Goal: Information Seeking & Learning: Learn about a topic

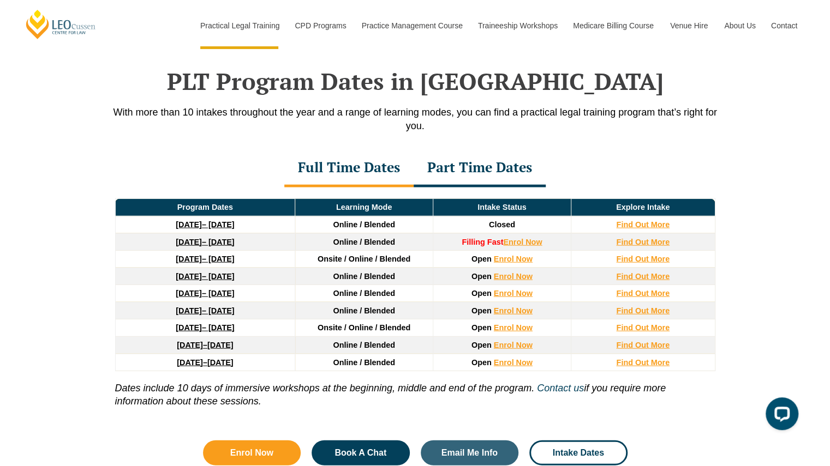
click at [482, 153] on div "Part Time Dates" at bounding box center [479, 168] width 132 height 38
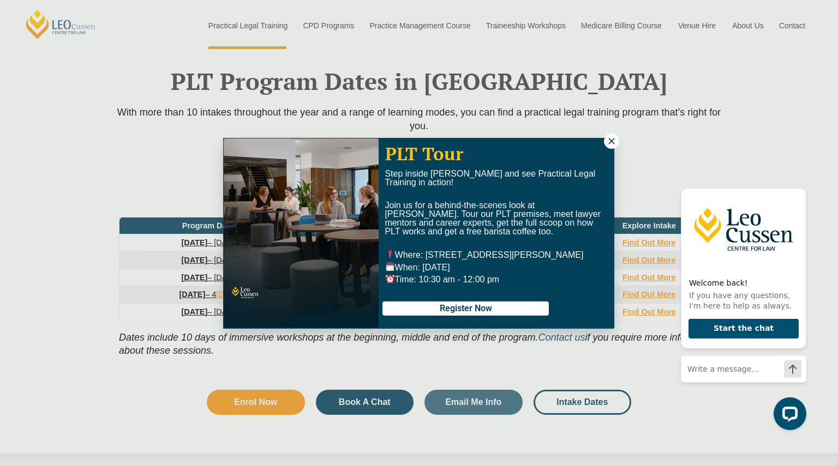
click at [608, 141] on icon at bounding box center [611, 141] width 10 height 10
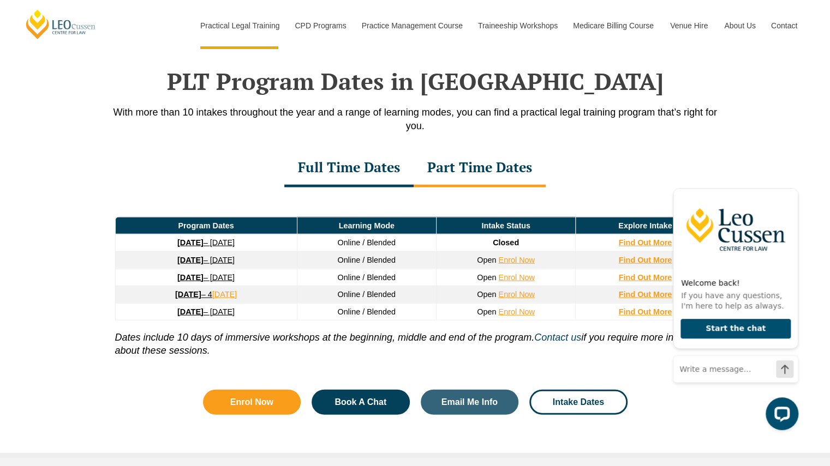
click at [692, 166] on div "Full Time Dates Part Time Dates" at bounding box center [415, 168] width 622 height 38
click at [438, 338] on p "Dates include 10 days of immersive workshops at the beginning, middle and end o…" at bounding box center [415, 339] width 600 height 37
click at [213, 256] on link "26 January 2026 – 21 August 2026" at bounding box center [205, 260] width 57 height 9
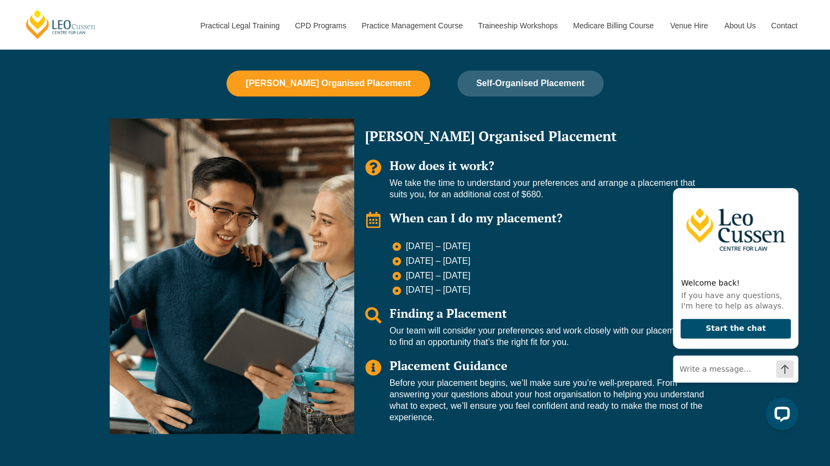
scroll to position [776, 0]
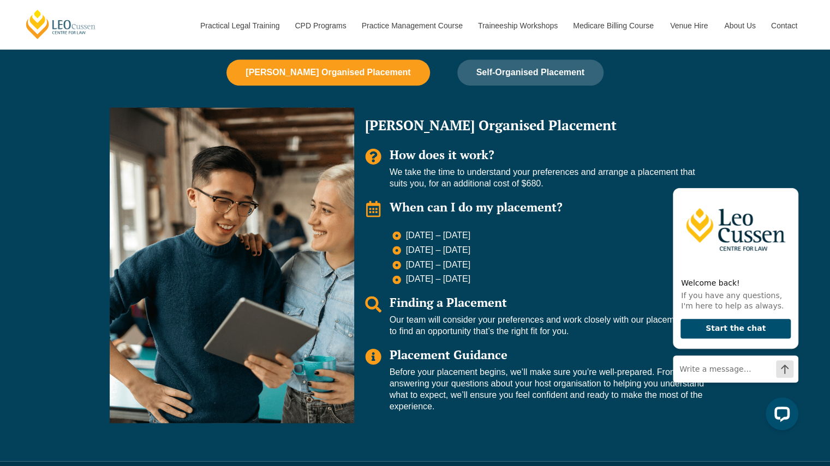
drag, startPoint x: 404, startPoint y: 234, endPoint x: 489, endPoint y: 230, distance: 84.6
click at [471, 230] on span "24 Aug – 11 Sep 2026" at bounding box center [437, 235] width 68 height 11
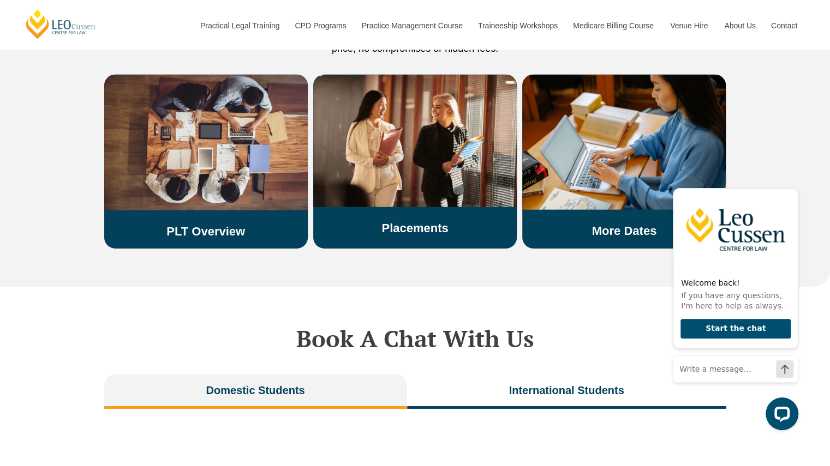
scroll to position [1955, 0]
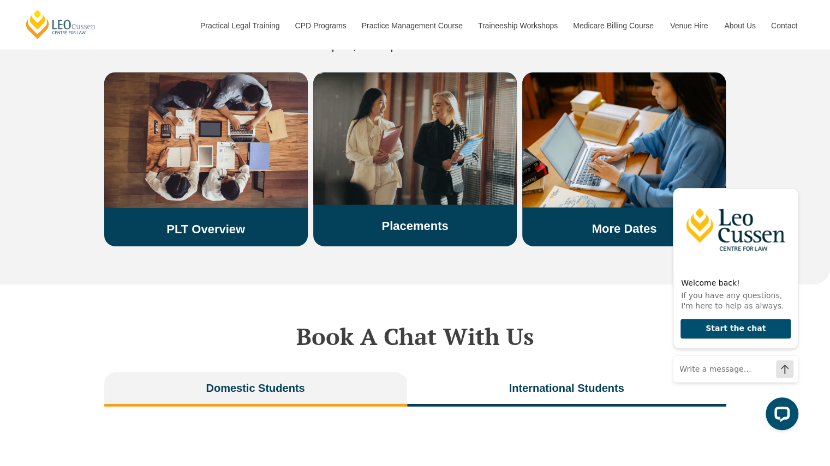
click at [453, 219] on h3 "Placements" at bounding box center [414, 226] width 203 height 14
click at [414, 219] on link "Placements" at bounding box center [414, 226] width 67 height 14
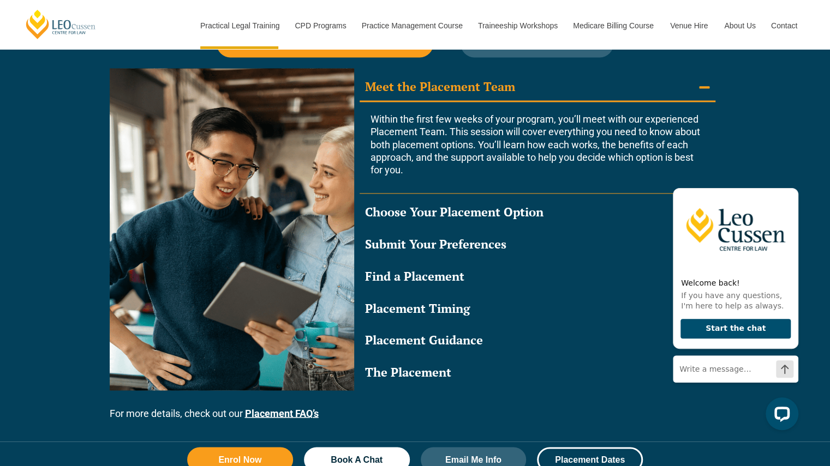
scroll to position [1002, 0]
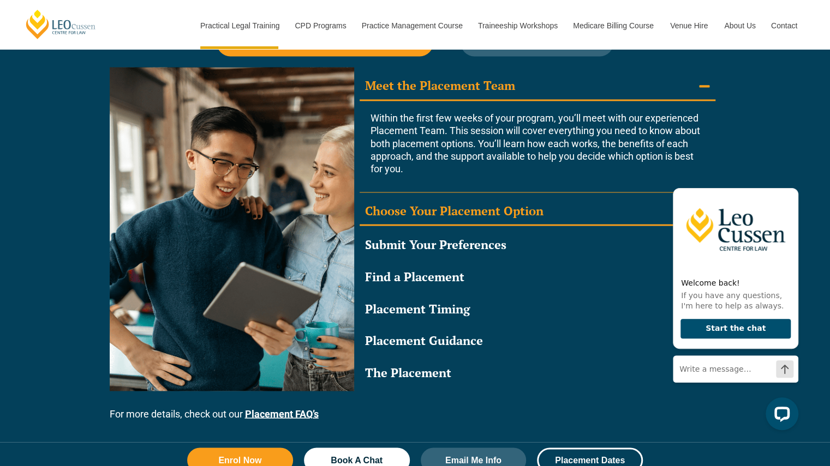
click at [506, 209] on div "Choose Your Placement Option" at bounding box center [454, 211] width 178 height 16
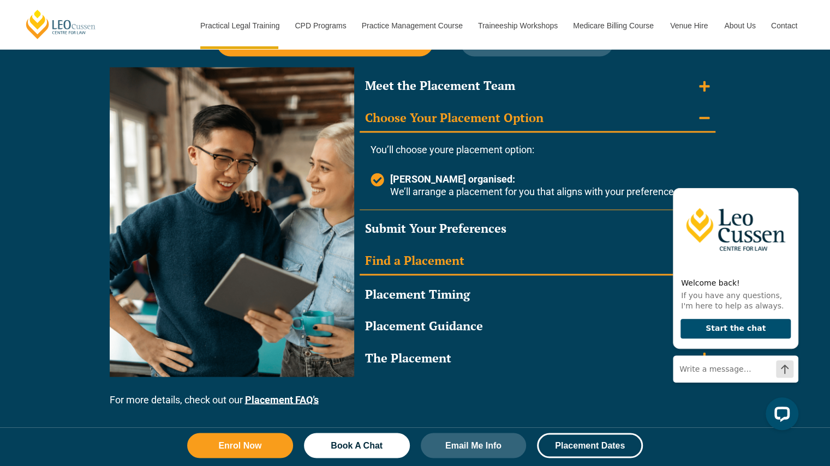
click at [454, 261] on div "Find a Placement" at bounding box center [414, 261] width 99 height 16
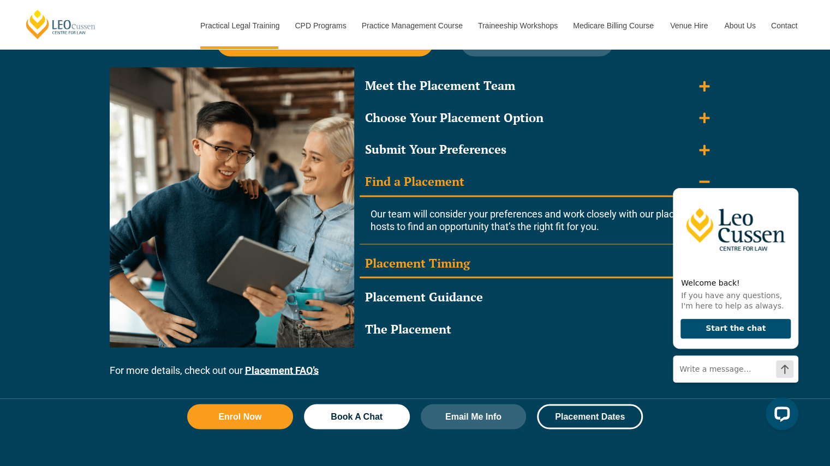
click at [453, 258] on div "Placement Timing" at bounding box center [417, 263] width 105 height 16
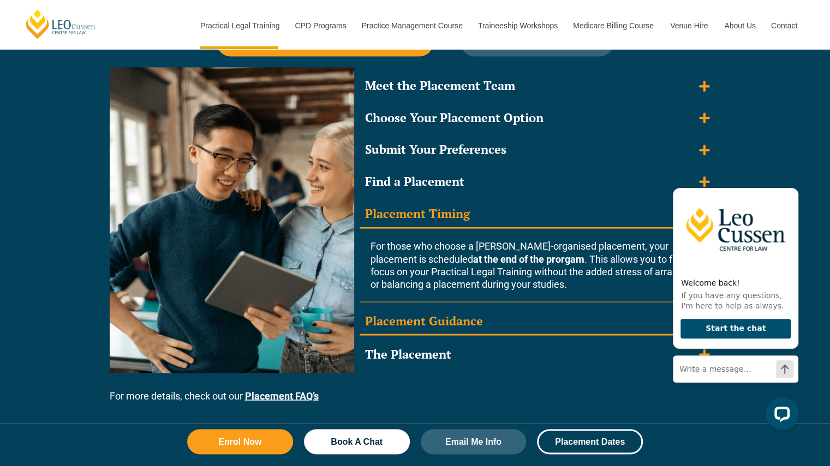
click at [445, 318] on div "Placement Guidance" at bounding box center [424, 321] width 118 height 16
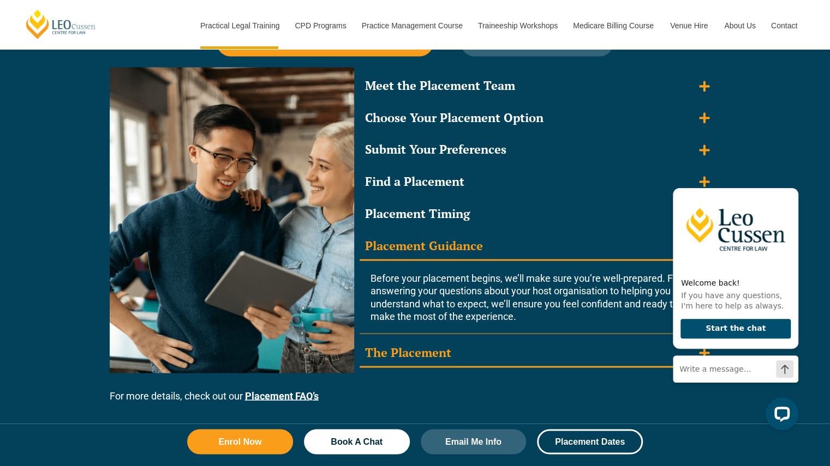
click at [437, 347] on div "The Placement" at bounding box center [408, 353] width 86 height 16
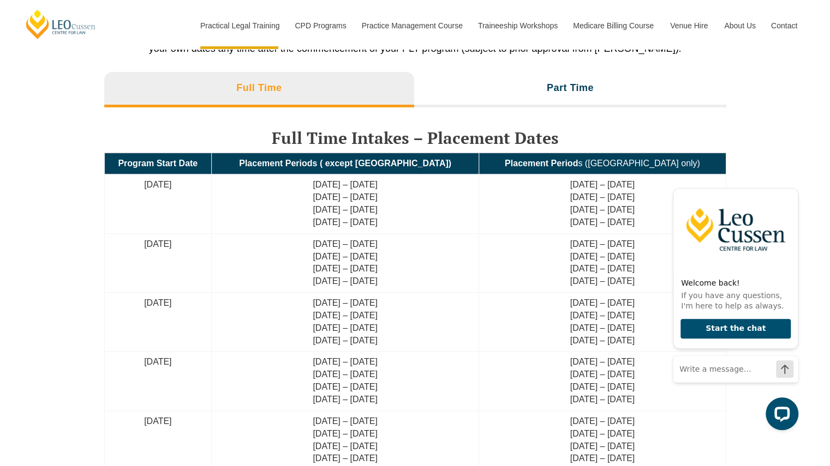
scroll to position [2569, 0]
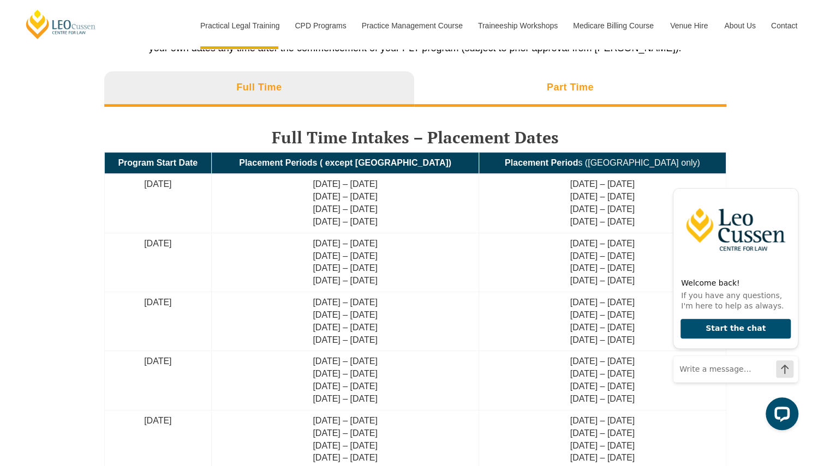
click at [457, 76] on li "Part Time" at bounding box center [570, 88] width 312 height 35
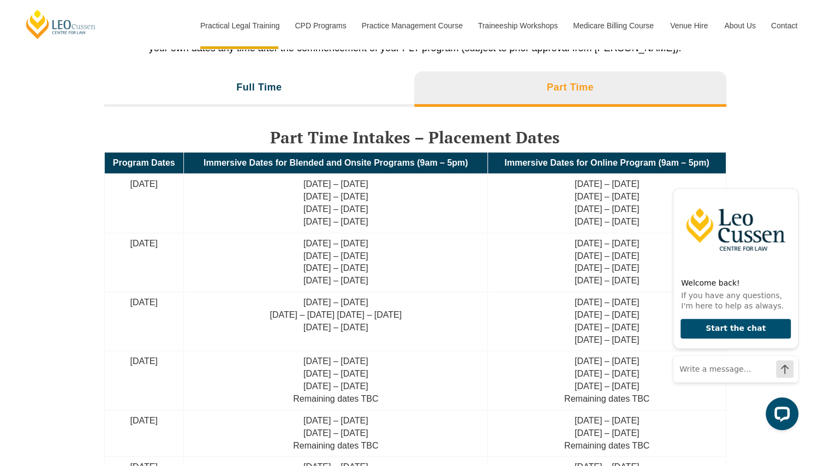
drag, startPoint x: 385, startPoint y: 181, endPoint x: 269, endPoint y: 186, distance: 115.7
click at [269, 186] on td "26 Aug – 13 Sep 2024 30 Sep – 18 Oct 2024 18 Nov – 6 Dec 2024 28 Jan – 17 Feb 2…" at bounding box center [335, 203] width 304 height 59
